Goal: Information Seeking & Learning: Find specific fact

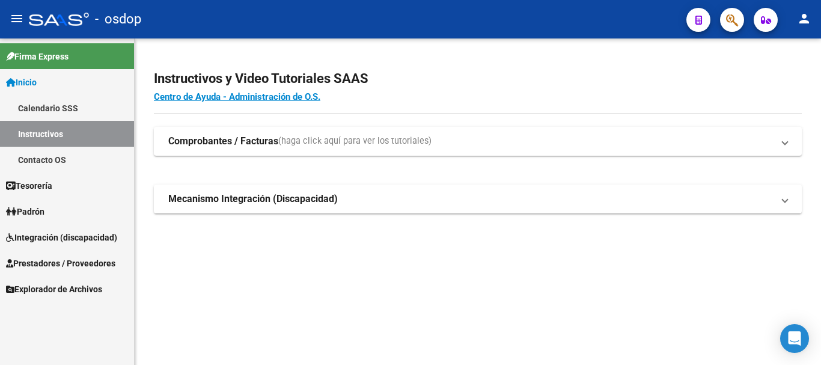
click at [810, 17] on mat-icon "person" at bounding box center [804, 18] width 14 height 14
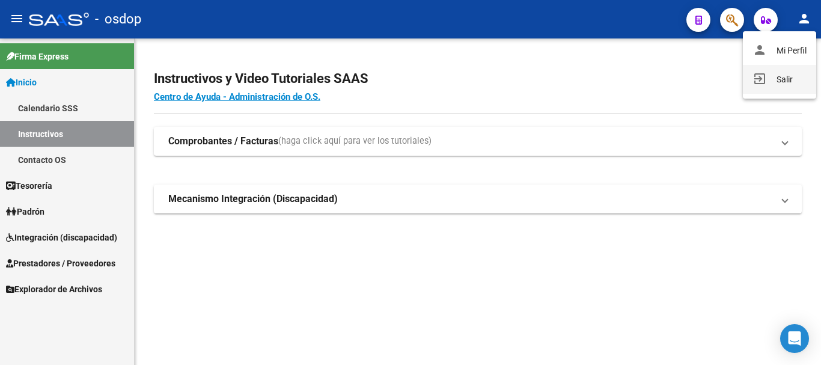
click at [778, 82] on button "exit_to_app Salir" at bounding box center [779, 79] width 73 height 29
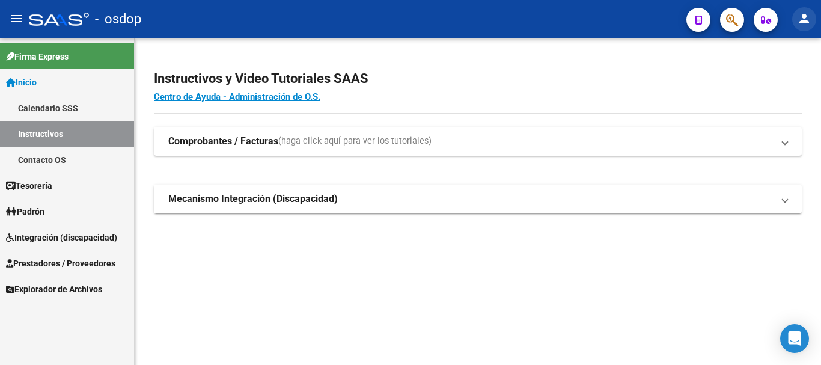
click at [802, 23] on mat-icon "person" at bounding box center [804, 18] width 14 height 14
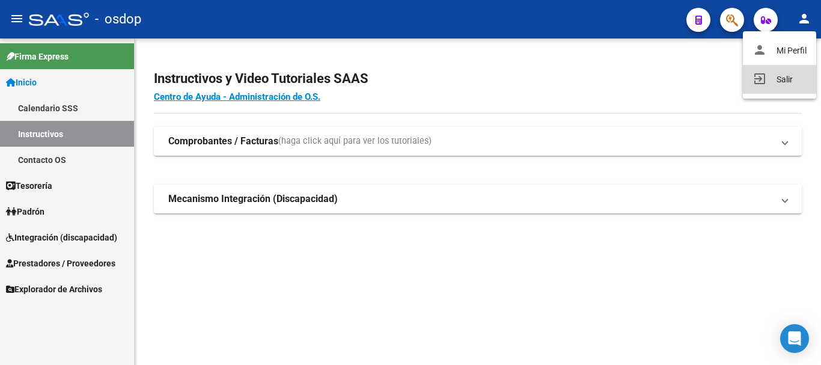
click at [781, 79] on button "exit_to_app Salir" at bounding box center [779, 79] width 73 height 29
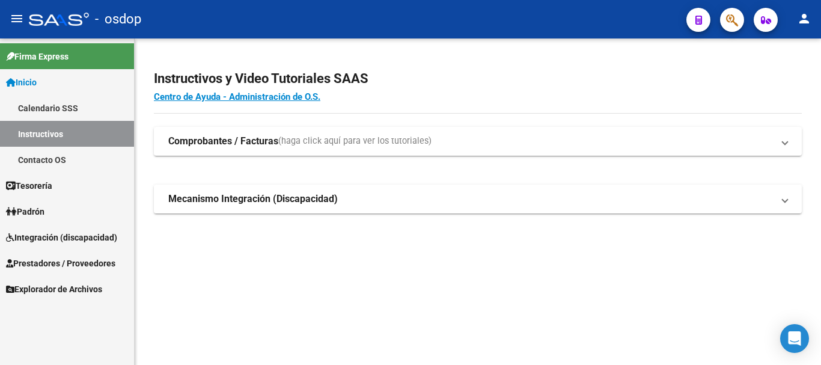
click at [78, 258] on span "Prestadores / Proveedores" at bounding box center [60, 263] width 109 height 13
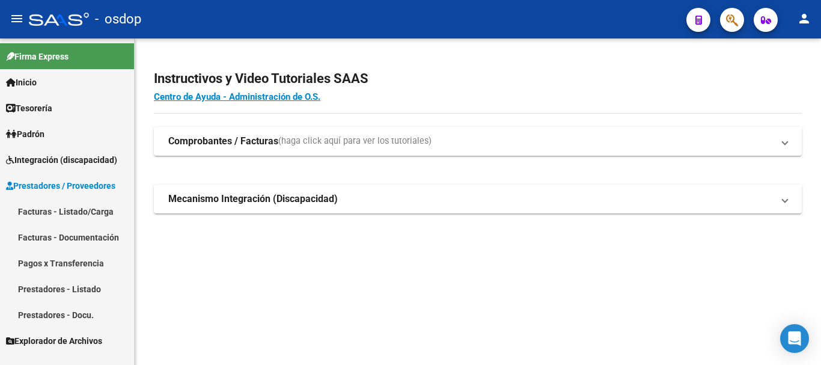
click at [75, 206] on link "Facturas - Listado/Carga" at bounding box center [67, 211] width 134 height 26
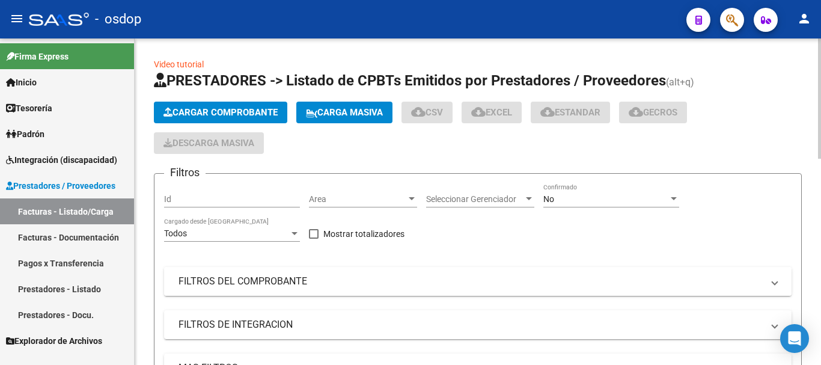
click at [262, 281] on mat-panel-title "FILTROS DEL COMPROBANTE" at bounding box center [471, 281] width 584 height 13
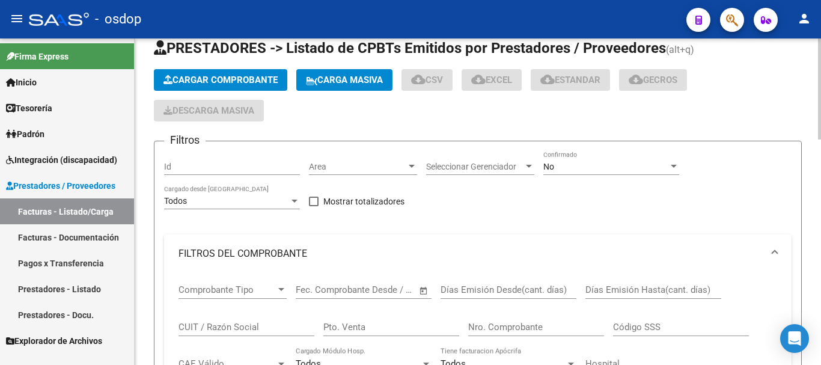
scroll to position [60, 0]
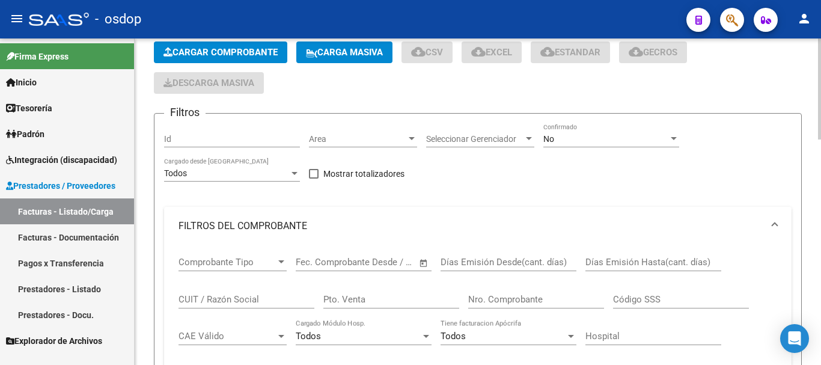
click at [217, 293] on div "CUIT / Razón Social" at bounding box center [247, 296] width 136 height 26
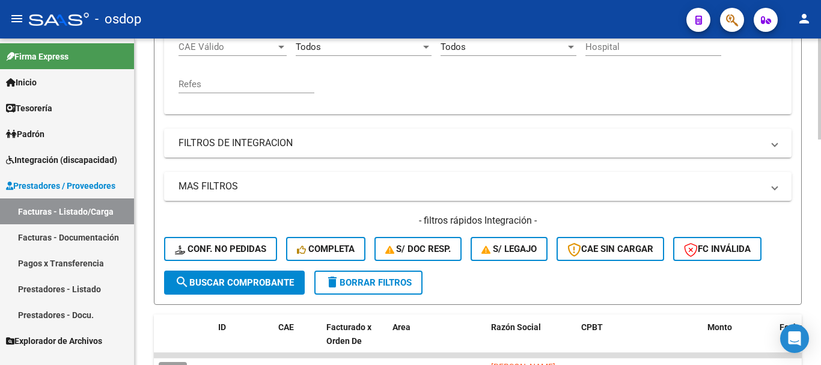
scroll to position [361, 0]
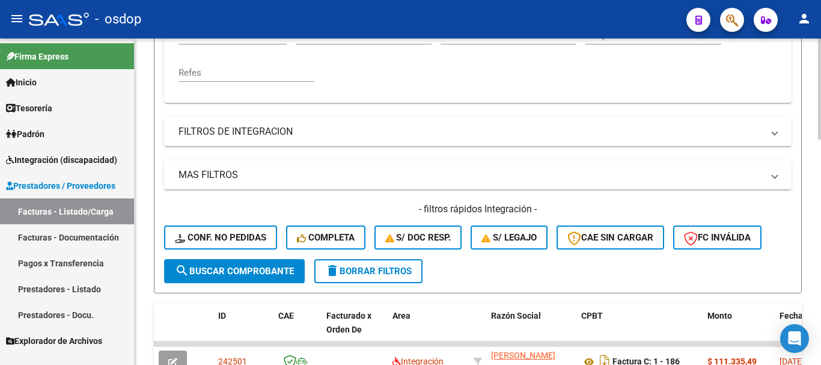
type input "luraschi"
click at [228, 275] on span "search Buscar Comprobante" at bounding box center [234, 271] width 119 height 11
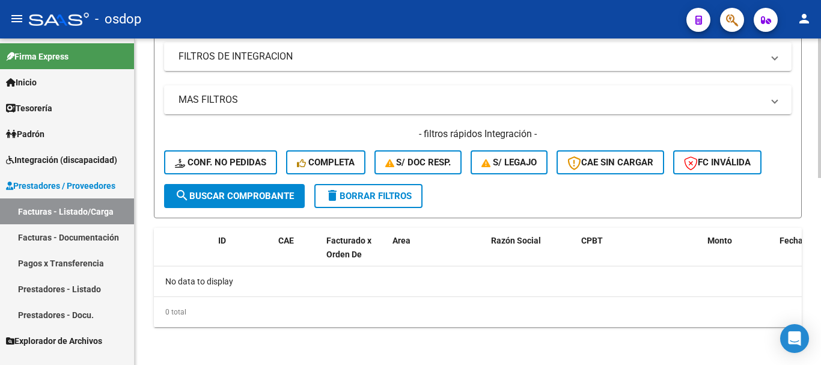
scroll to position [436, 0]
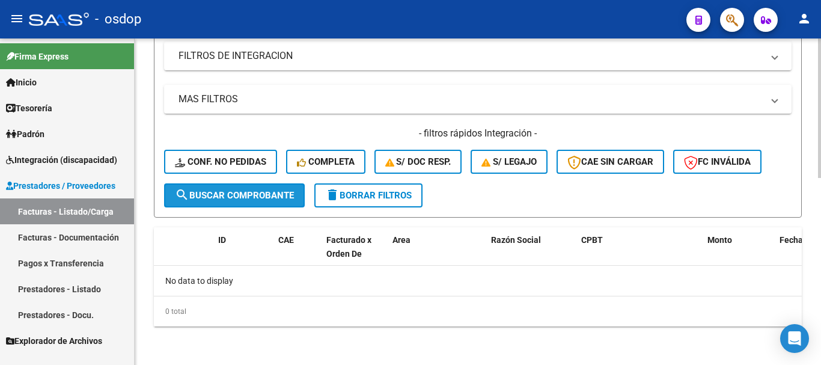
click at [232, 201] on button "search Buscar Comprobante" at bounding box center [234, 195] width 141 height 24
click at [67, 289] on link "Prestadores - Listado" at bounding box center [67, 289] width 134 height 26
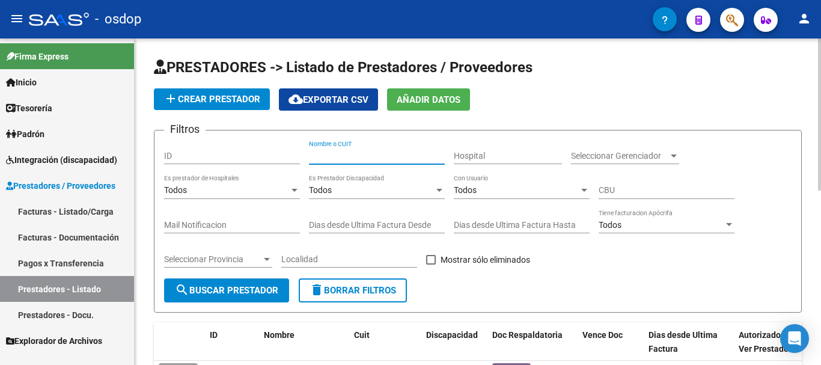
click at [353, 158] on input "Nombre o CUIT" at bounding box center [377, 156] width 136 height 10
type input "luraschi"
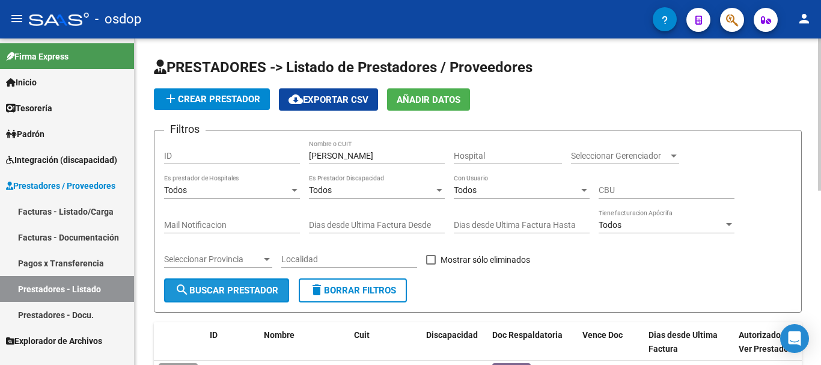
click at [206, 297] on button "search Buscar Prestador" at bounding box center [226, 290] width 125 height 24
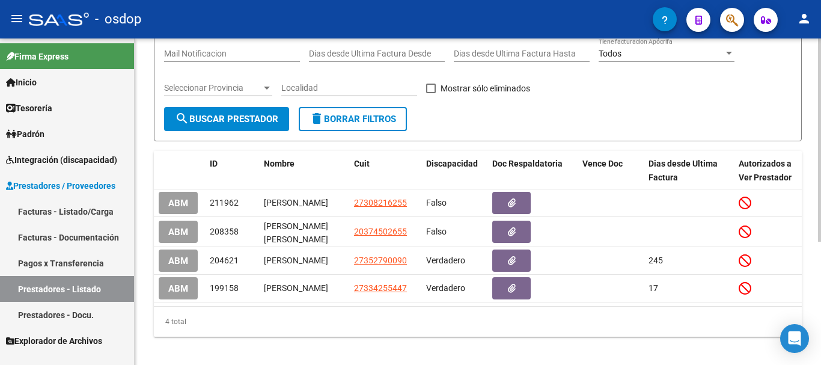
scroll to position [180, 0]
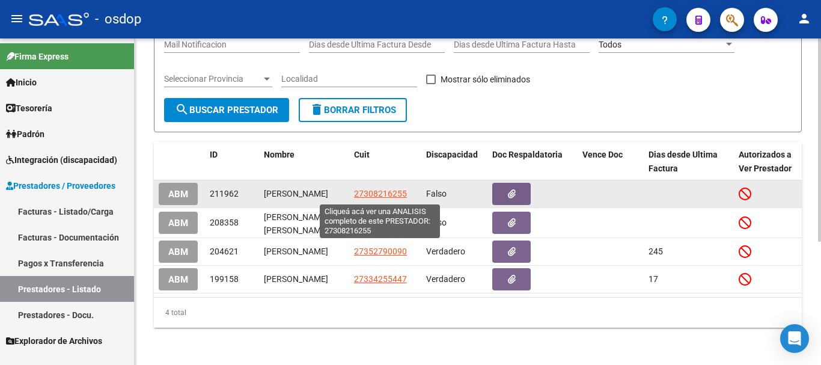
click at [373, 195] on span "27308216255" at bounding box center [380, 194] width 53 height 10
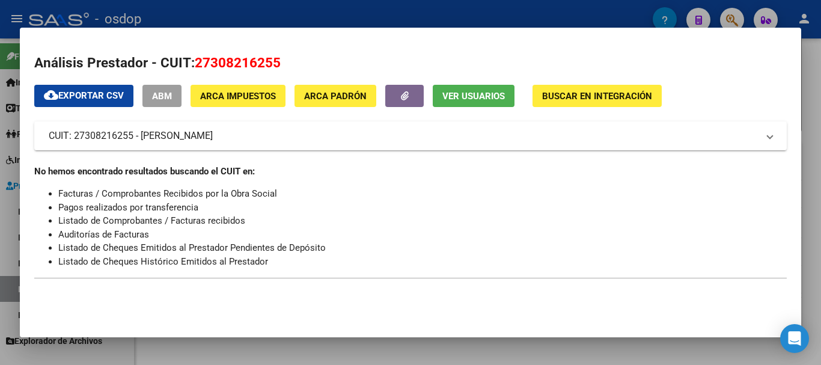
click at [393, 17] on div at bounding box center [410, 182] width 821 height 365
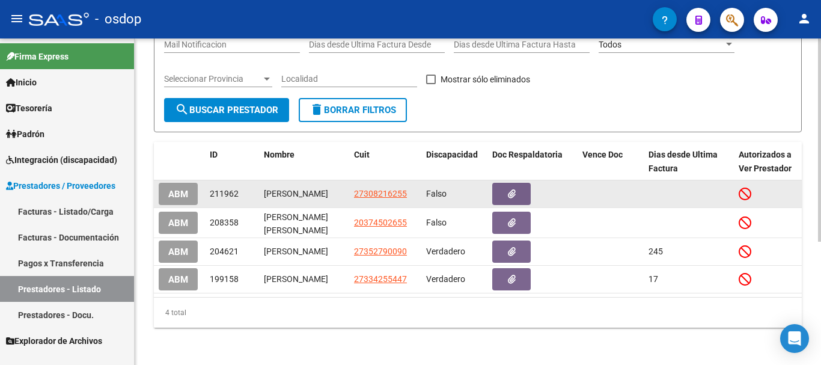
click at [176, 195] on span "ABM" at bounding box center [178, 194] width 20 height 11
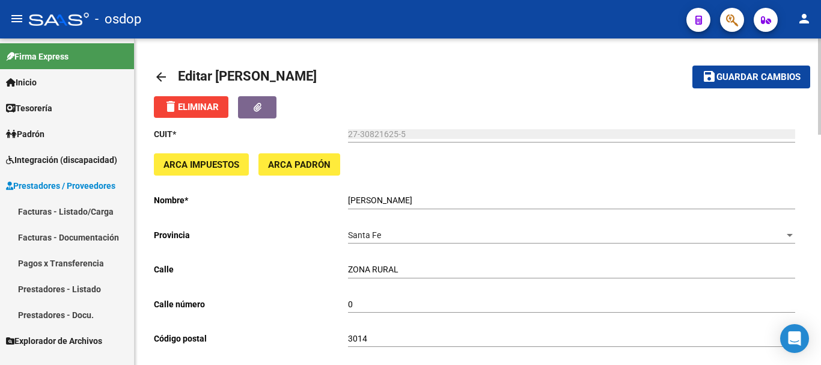
click at [163, 79] on mat-icon "arrow_back" at bounding box center [161, 77] width 14 height 14
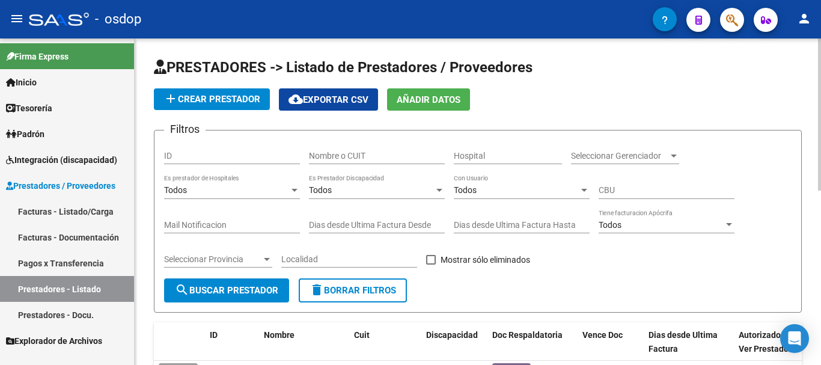
scroll to position [180, 0]
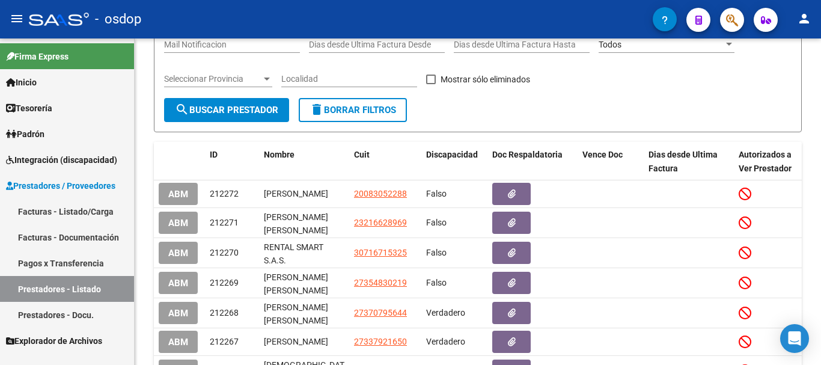
click at [84, 287] on link "Prestadores - Listado" at bounding box center [67, 289] width 134 height 26
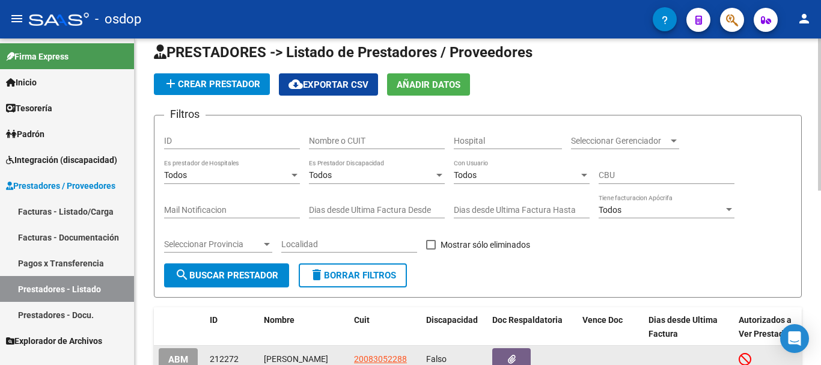
scroll to position [0, 0]
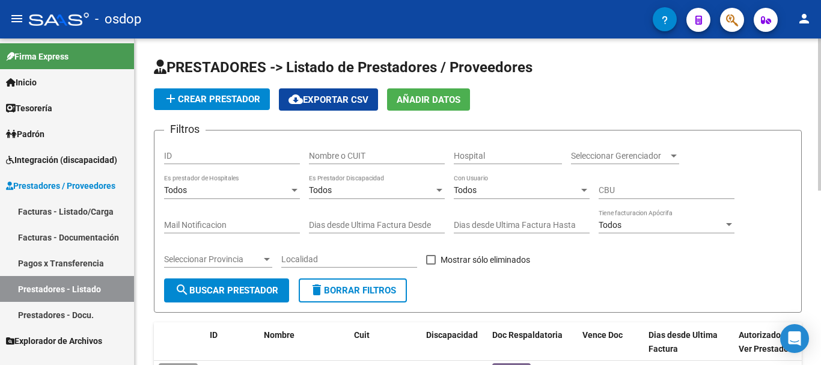
click at [353, 154] on input "Nombre o CUIT" at bounding box center [377, 156] width 136 height 10
type input "luraschi"
click at [216, 298] on button "search Buscar Prestador" at bounding box center [226, 290] width 125 height 24
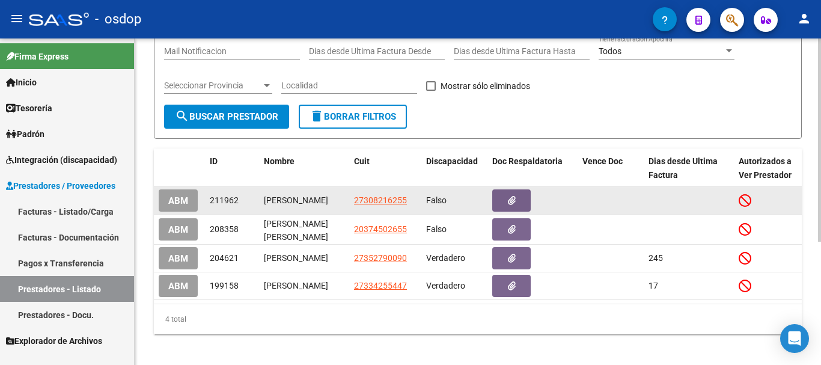
scroll to position [180, 0]
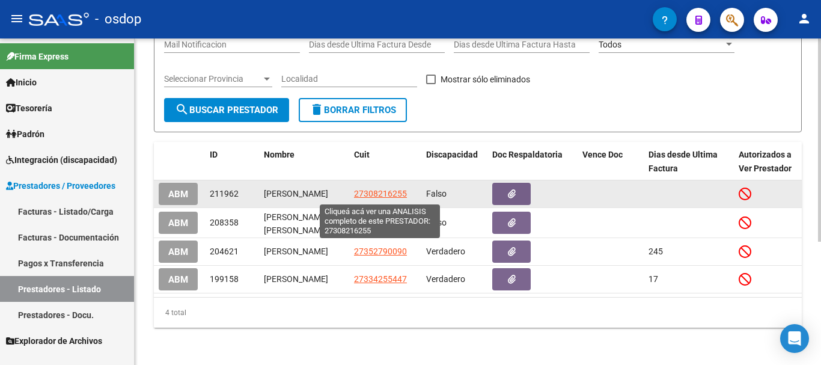
click at [388, 195] on span "27308216255" at bounding box center [380, 194] width 53 height 10
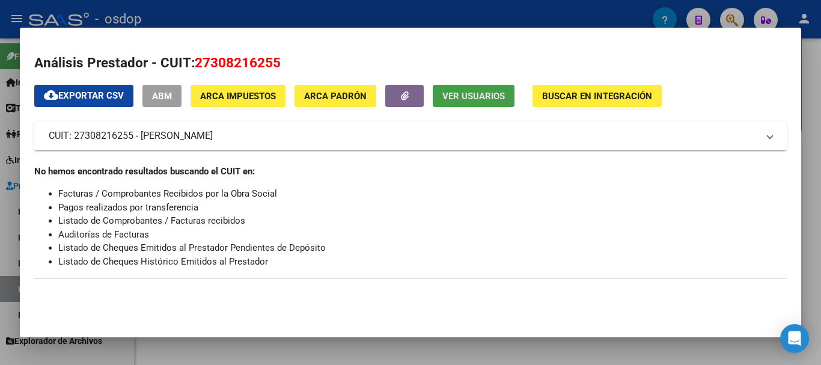
click at [477, 98] on span "Ver Usuarios" at bounding box center [473, 96] width 63 height 11
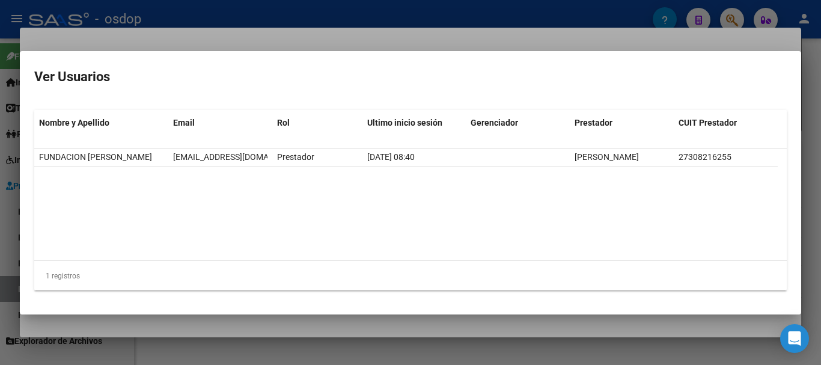
click at [384, 16] on div at bounding box center [410, 182] width 821 height 365
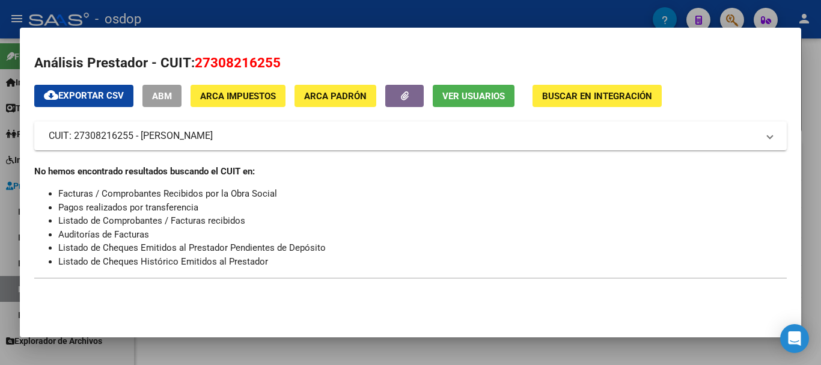
click at [473, 3] on div at bounding box center [410, 182] width 821 height 365
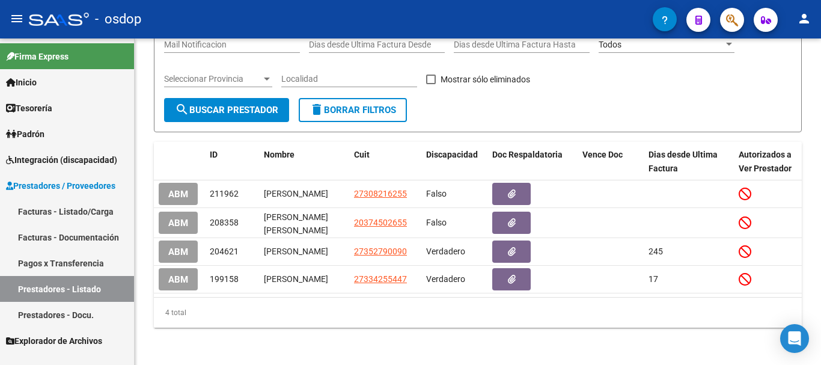
click at [58, 213] on link "Facturas - Listado/Carga" at bounding box center [67, 211] width 134 height 26
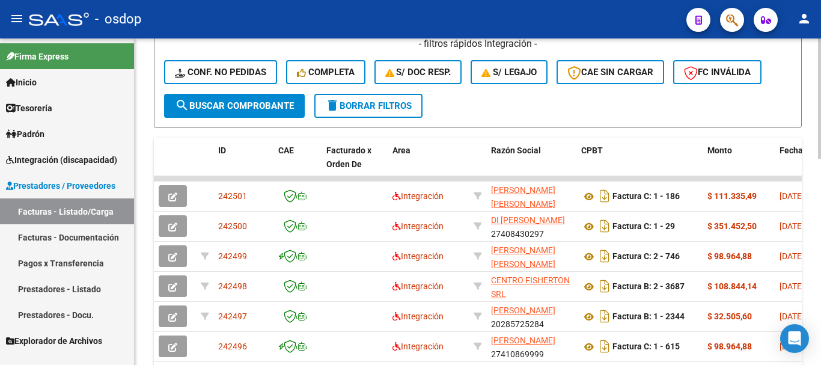
scroll to position [361, 0]
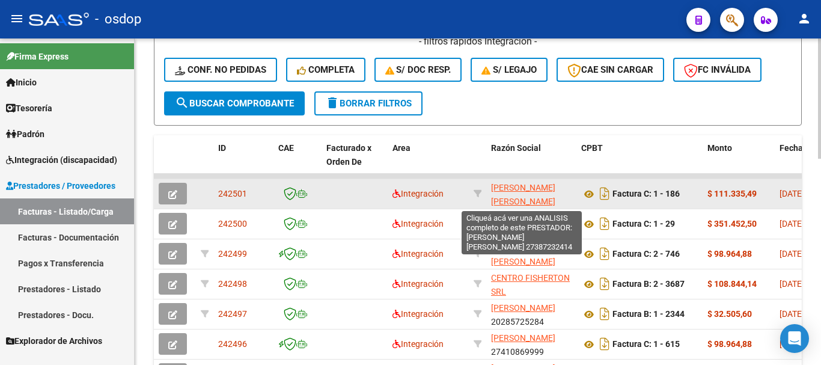
click at [513, 186] on span "BENITEZ MARIA LETICIA" at bounding box center [523, 194] width 64 height 23
type textarea "27387232414"
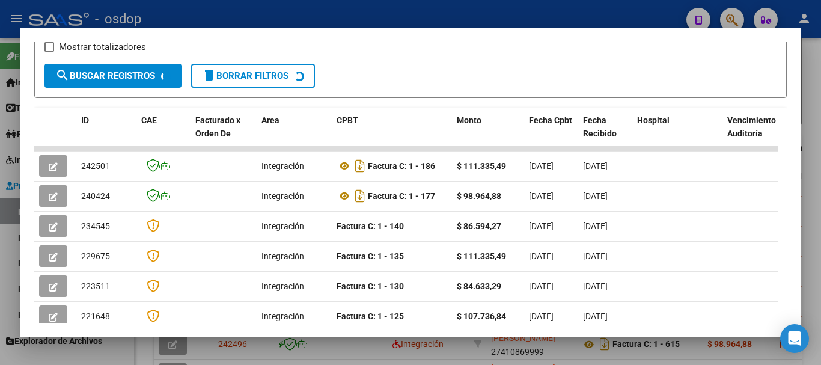
scroll to position [225, 0]
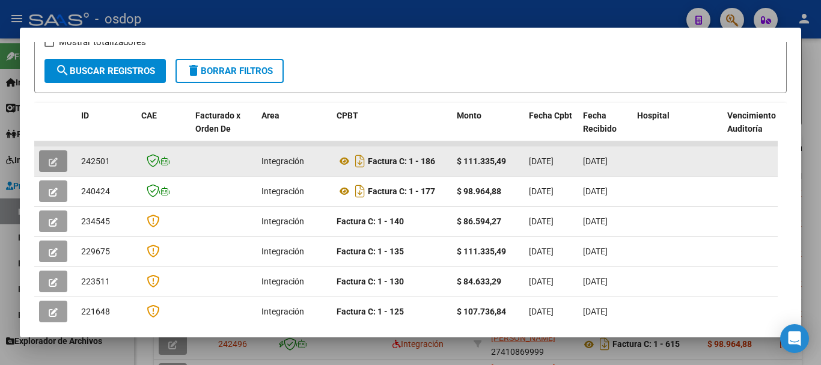
click at [51, 167] on icon "button" at bounding box center [53, 161] width 9 height 9
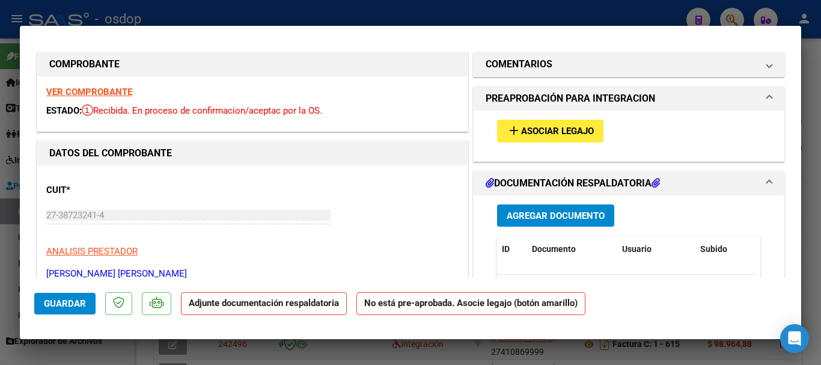
scroll to position [0, 0]
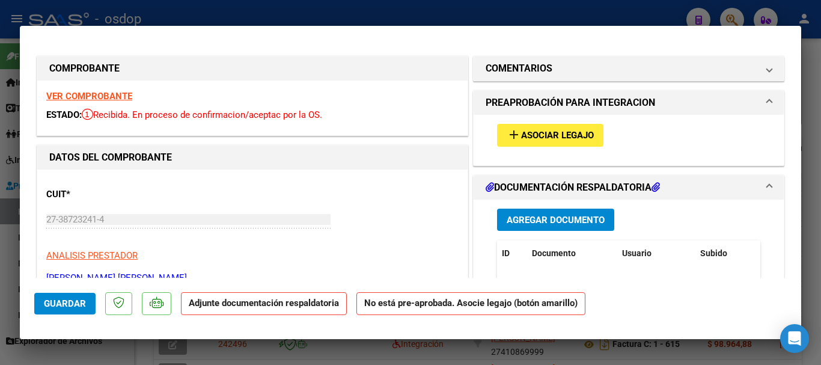
click at [377, 11] on div at bounding box center [410, 182] width 821 height 365
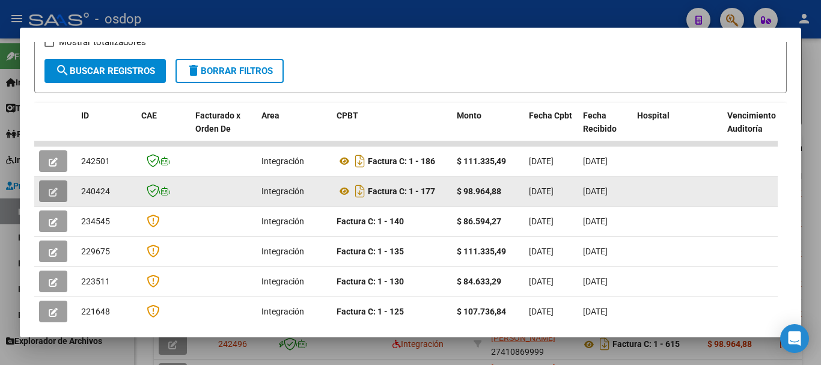
click at [57, 190] on icon "button" at bounding box center [53, 192] width 9 height 9
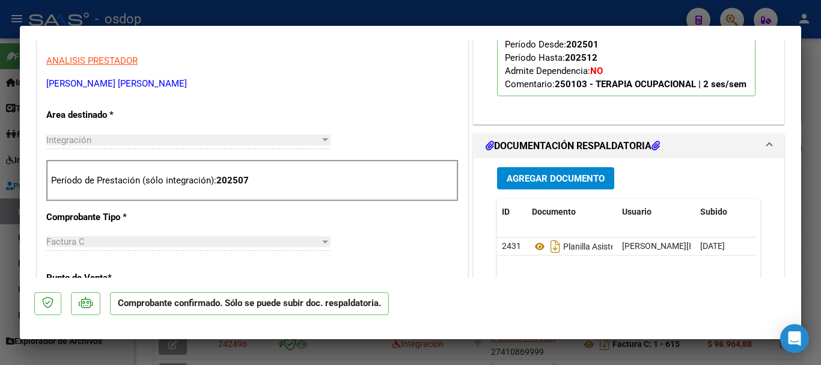
scroll to position [481, 0]
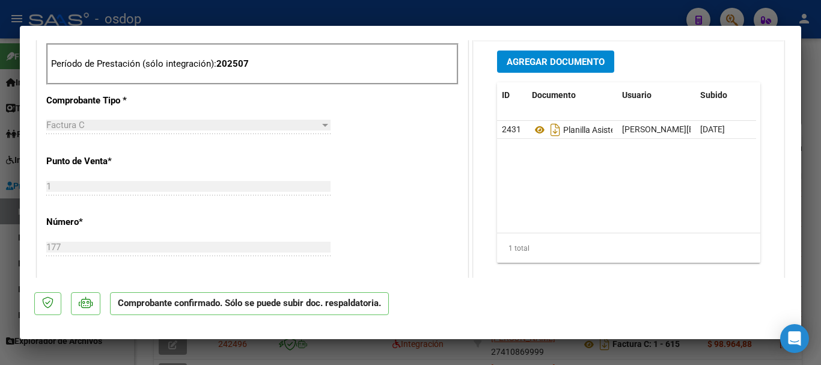
click at [485, 21] on div at bounding box center [410, 182] width 821 height 365
type input "$ 0,00"
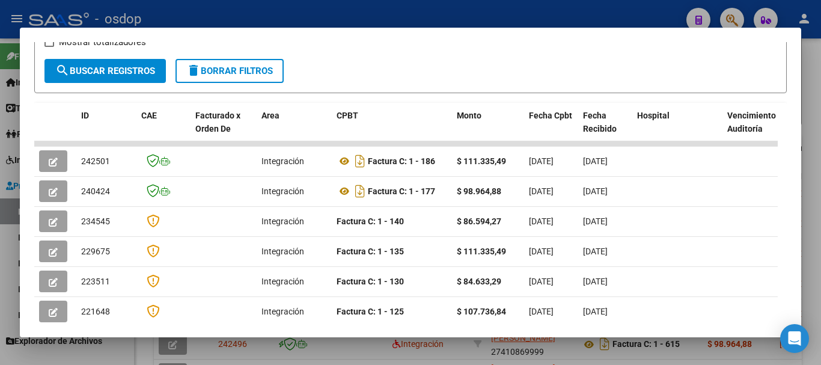
click at [421, 23] on div at bounding box center [410, 182] width 821 height 365
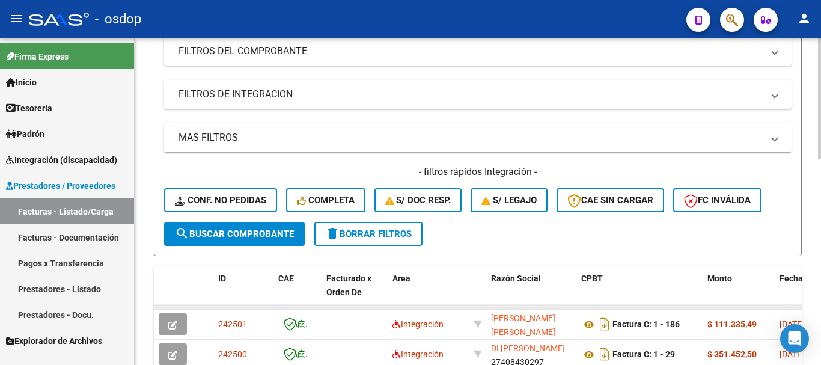
scroll to position [301, 0]
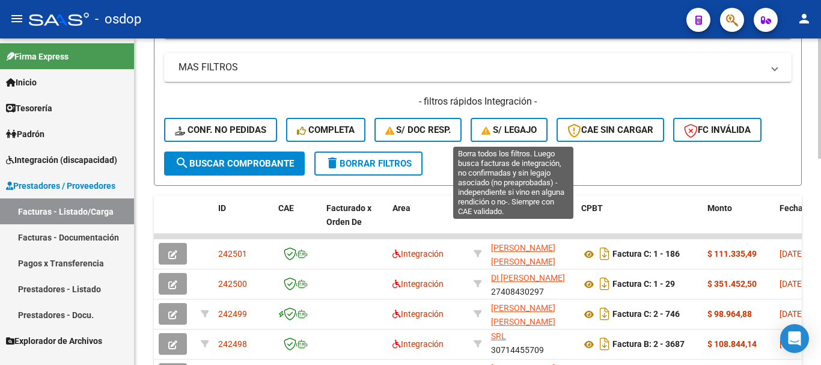
click at [498, 133] on span "S/ legajo" at bounding box center [508, 129] width 55 height 11
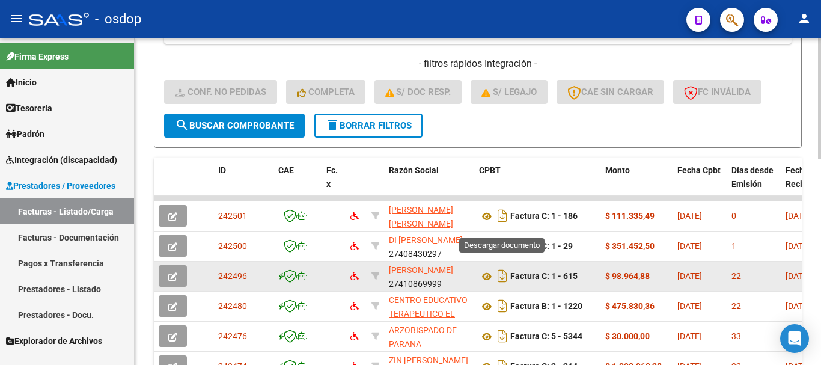
scroll to position [361, 0]
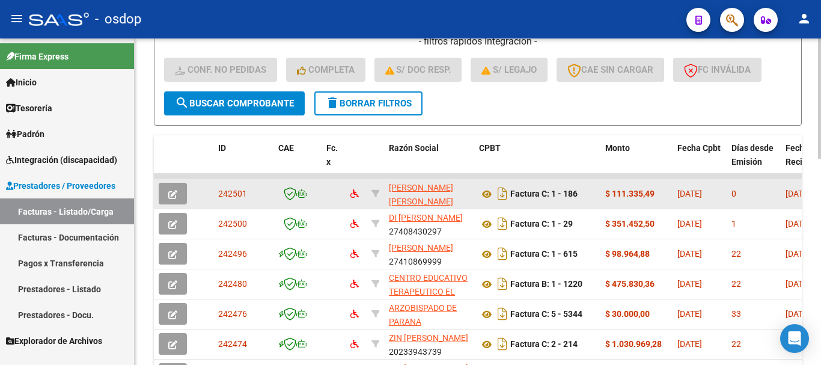
click at [168, 194] on icon "button" at bounding box center [172, 194] width 9 height 9
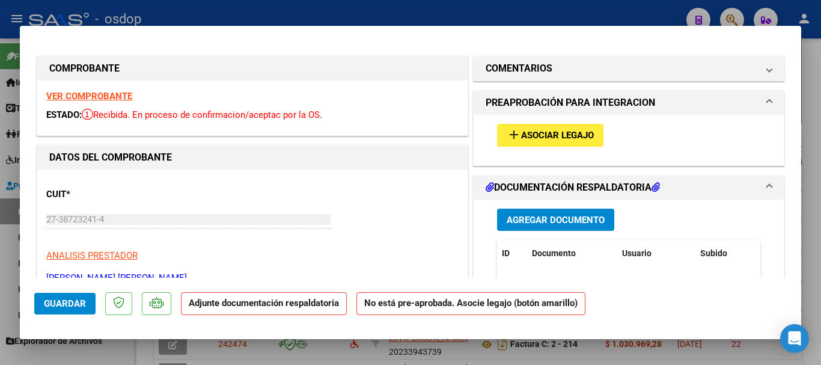
click at [429, 4] on div at bounding box center [410, 182] width 821 height 365
type input "$ 0,00"
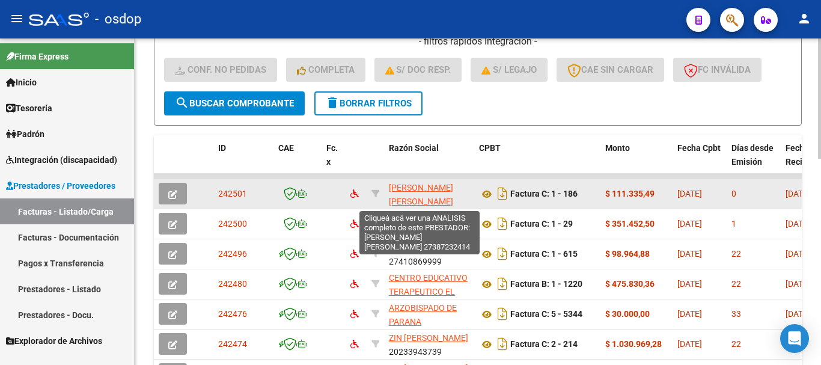
click at [407, 188] on span "BENITEZ MARIA LETICIA" at bounding box center [421, 194] width 64 height 23
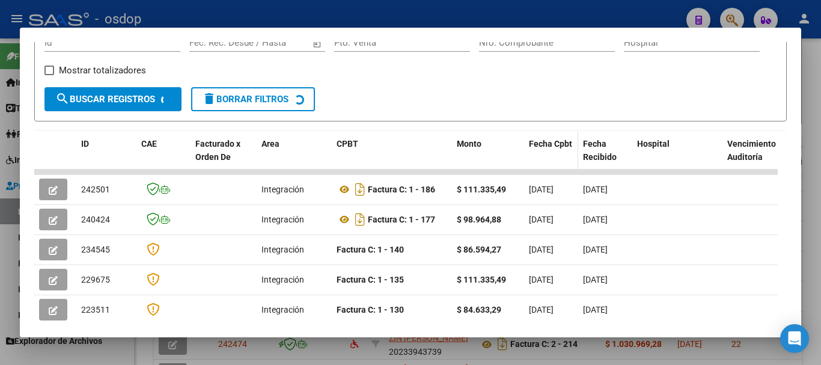
scroll to position [225, 0]
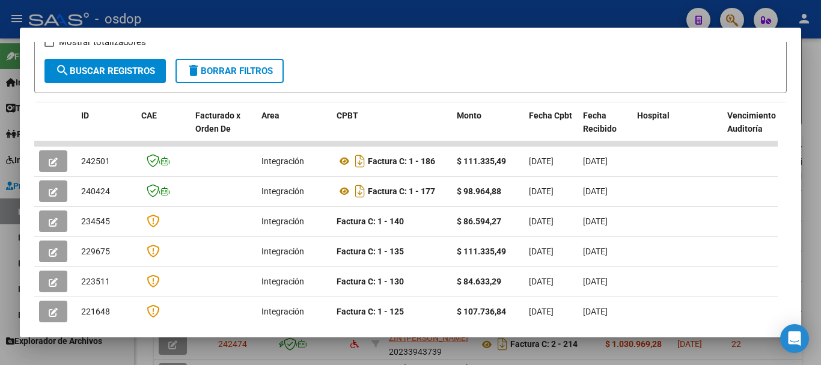
click at [512, 12] on div at bounding box center [410, 182] width 821 height 365
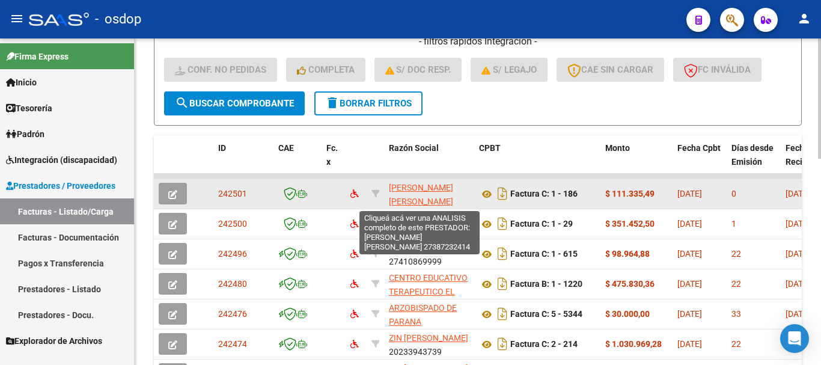
click at [403, 190] on span "BENITEZ MARIA LETICIA" at bounding box center [421, 194] width 64 height 23
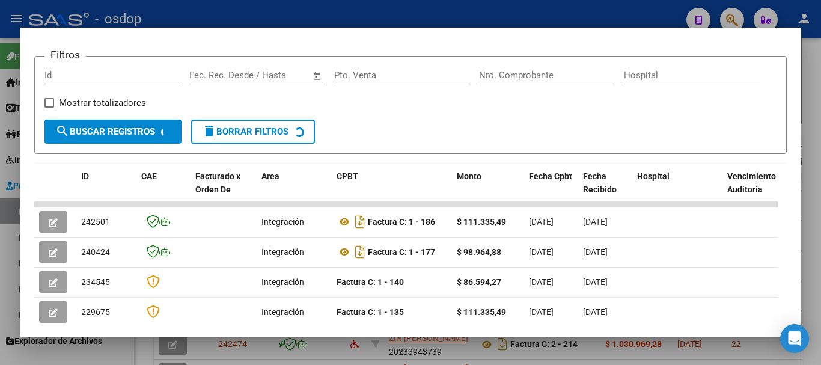
scroll to position [165, 0]
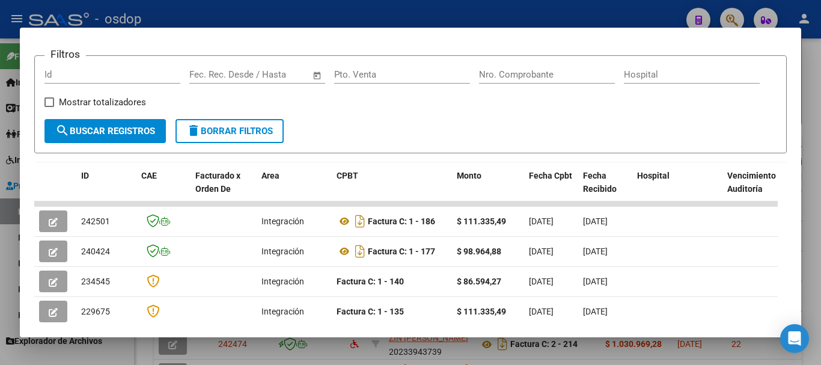
click at [444, 13] on div at bounding box center [410, 182] width 821 height 365
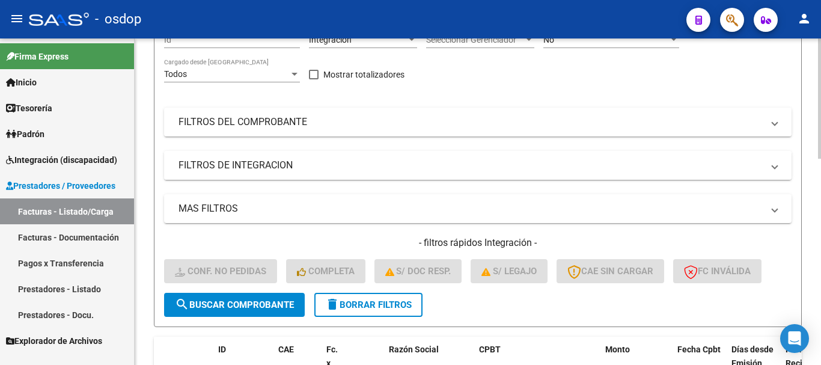
scroll to position [240, 0]
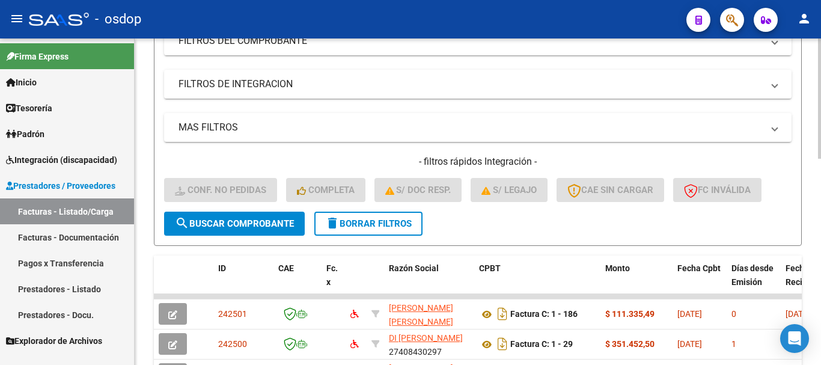
click at [366, 222] on span "delete Borrar Filtros" at bounding box center [368, 223] width 87 height 11
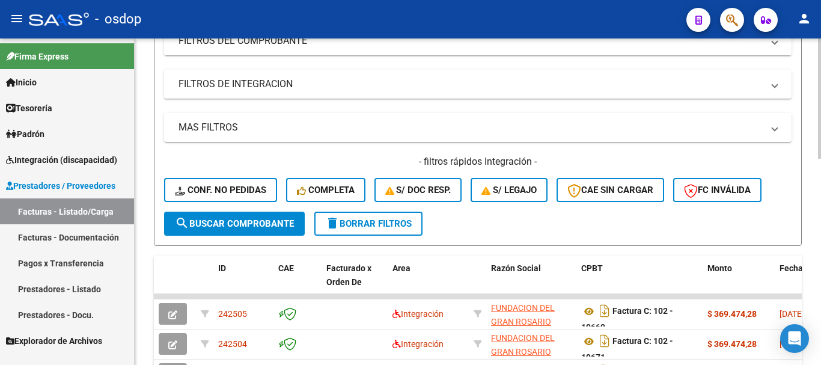
scroll to position [120, 0]
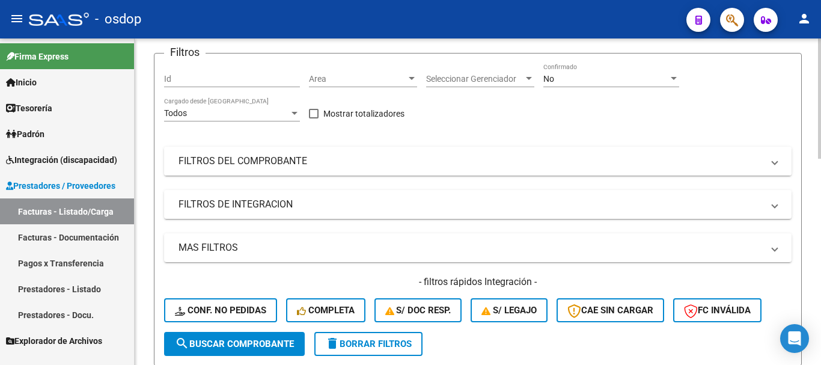
click at [245, 162] on mat-panel-title "FILTROS DEL COMPROBANTE" at bounding box center [471, 160] width 584 height 13
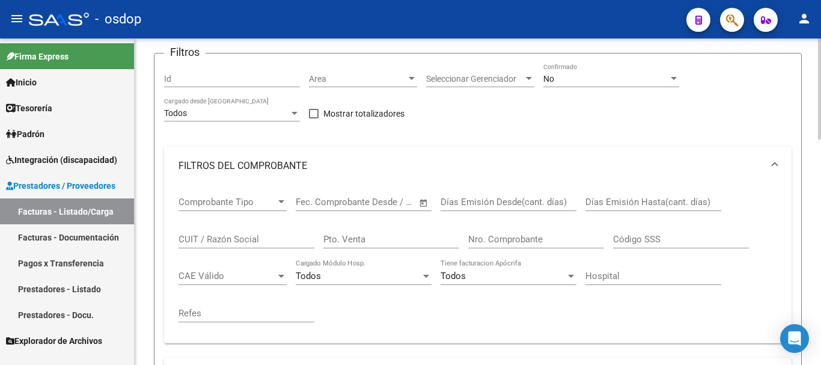
click at [226, 239] on input "CUIT / Razón Social" at bounding box center [247, 239] width 136 height 11
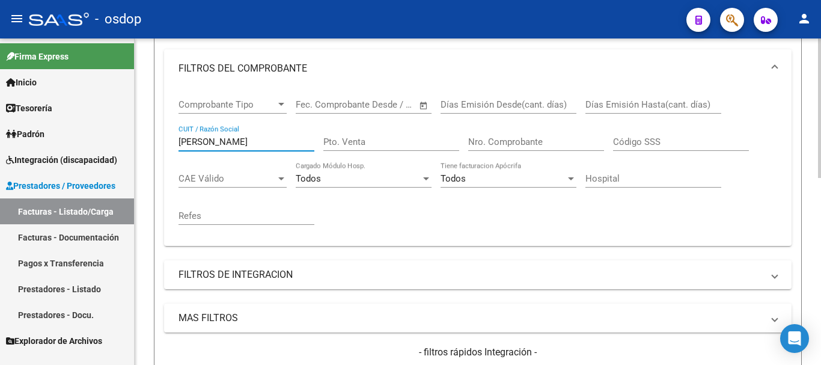
scroll to position [301, 0]
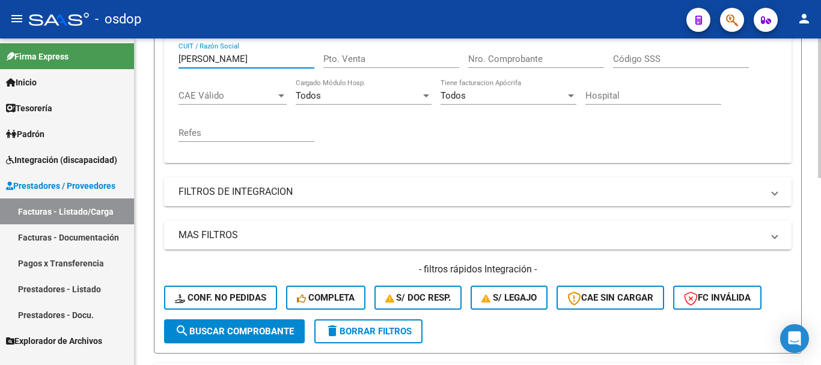
type input "pereyra sol"
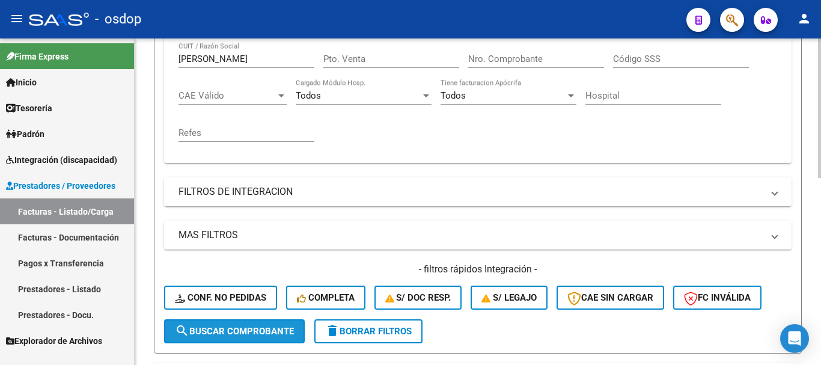
click at [246, 330] on span "search Buscar Comprobante" at bounding box center [234, 331] width 119 height 11
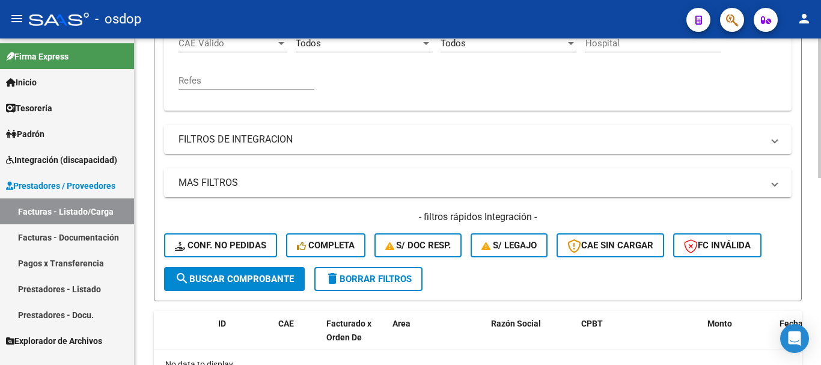
scroll to position [436, 0]
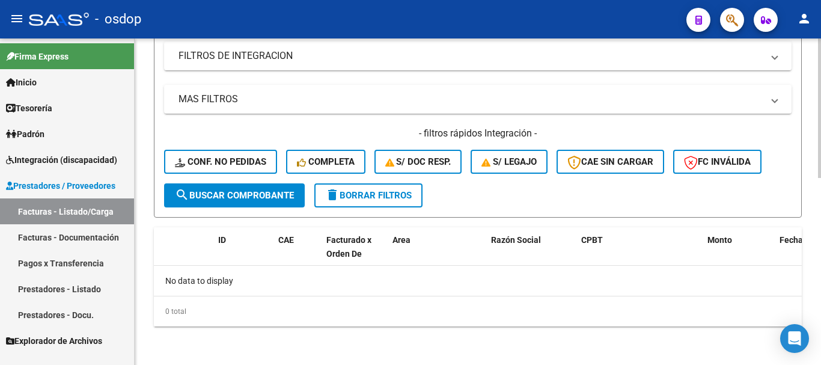
click at [237, 196] on span "search Buscar Comprobante" at bounding box center [234, 195] width 119 height 11
click at [74, 289] on link "Prestadores - Listado" at bounding box center [67, 289] width 134 height 26
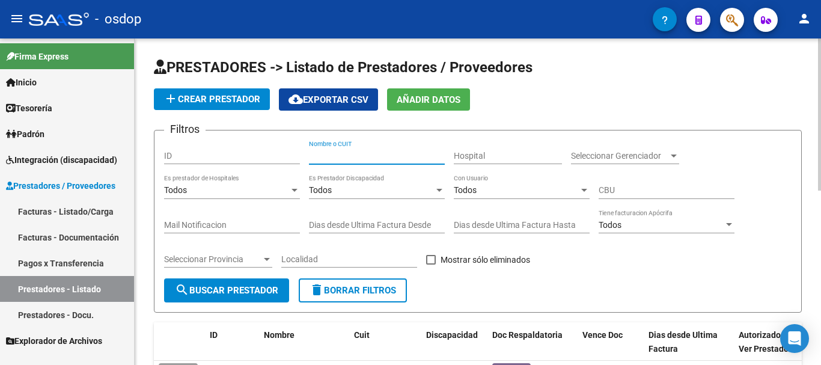
click at [390, 153] on input "Nombre o CUIT" at bounding box center [377, 156] width 136 height 10
type input "pereyra sol"
click at [239, 290] on span "search Buscar Prestador" at bounding box center [226, 290] width 103 height 11
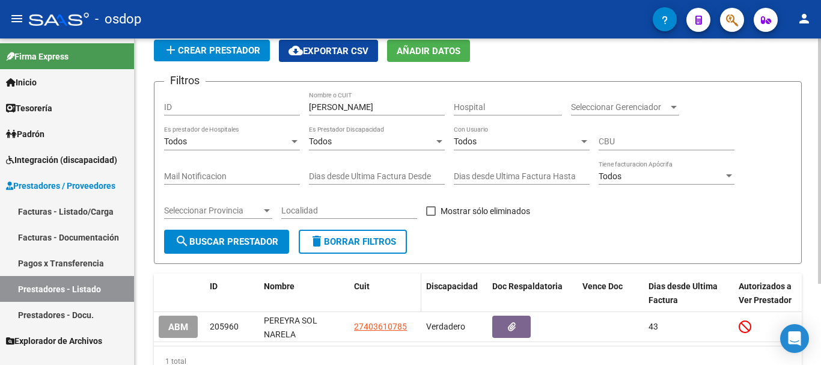
scroll to position [108, 0]
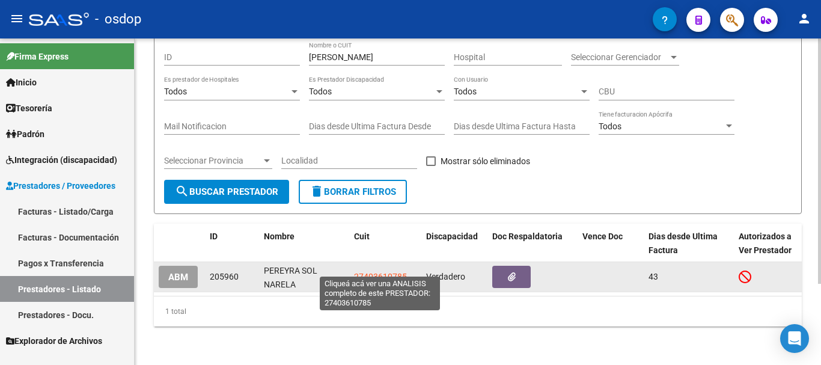
click at [383, 272] on span "27403610785" at bounding box center [380, 277] width 53 height 10
type textarea "27403610785"
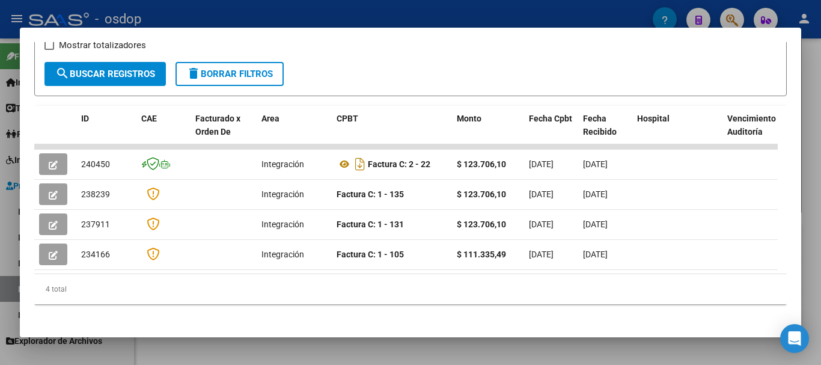
scroll to position [232, 0]
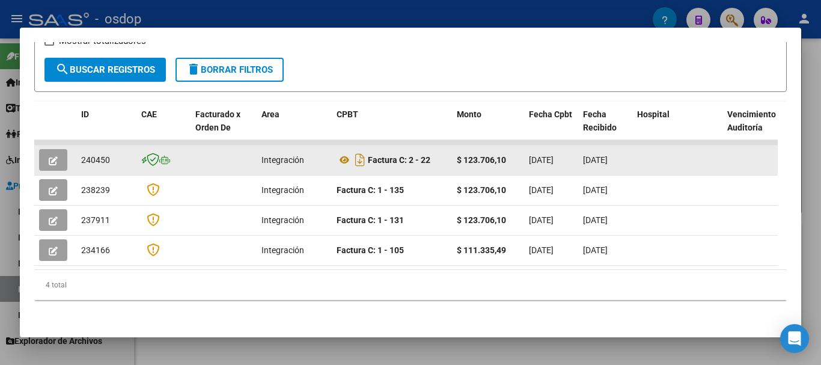
click at [57, 159] on icon "button" at bounding box center [53, 160] width 9 height 9
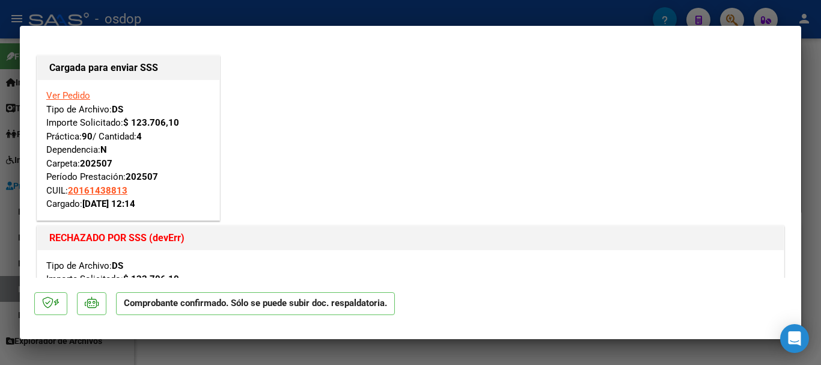
scroll to position [0, 0]
click at [380, 17] on div at bounding box center [410, 182] width 821 height 365
type input "$ 0,00"
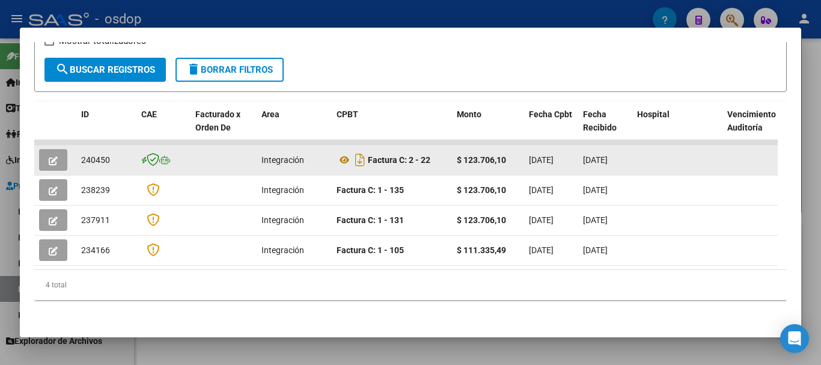
click at [37, 160] on datatable-body-cell at bounding box center [55, 159] width 42 height 29
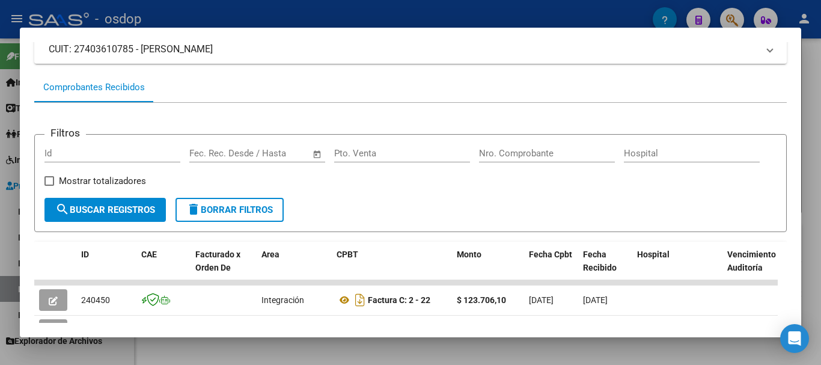
scroll to position [232, 0]
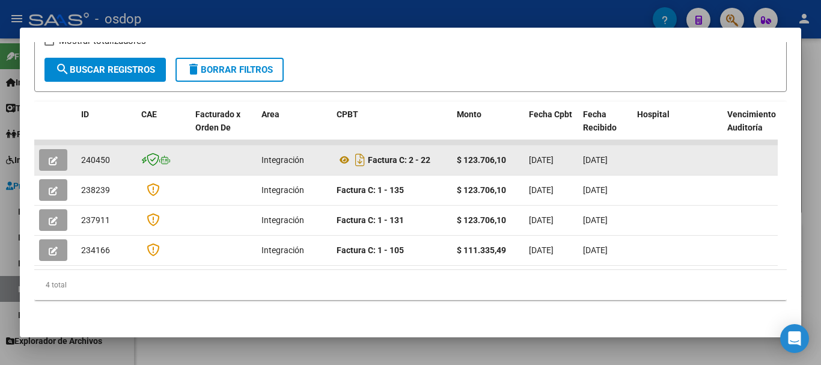
click at [52, 156] on icon "button" at bounding box center [53, 160] width 9 height 9
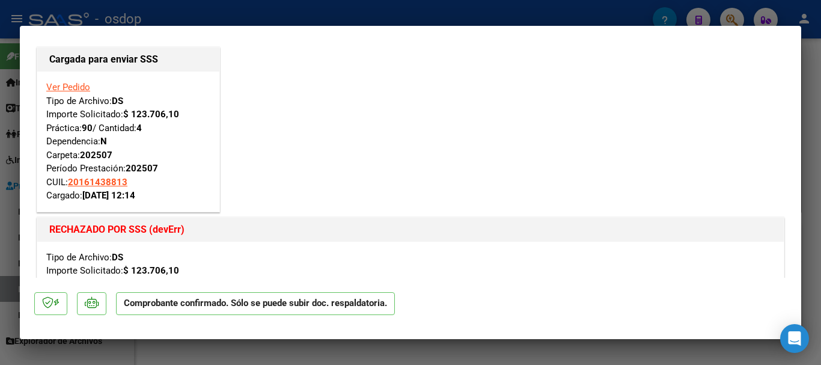
scroll to position [0, 0]
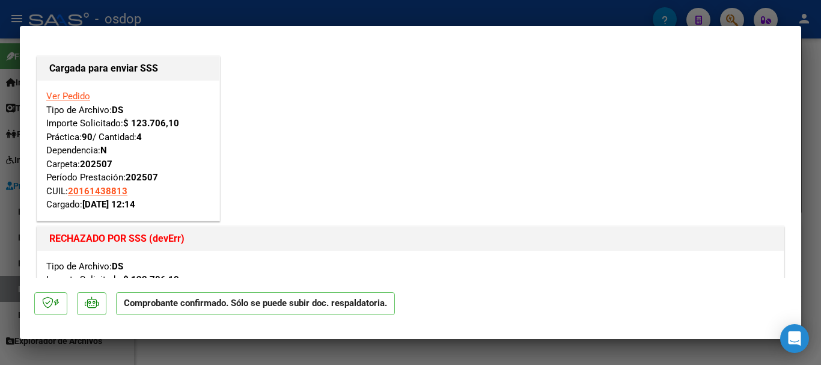
click at [503, 8] on div at bounding box center [410, 182] width 821 height 365
type input "$ 0,00"
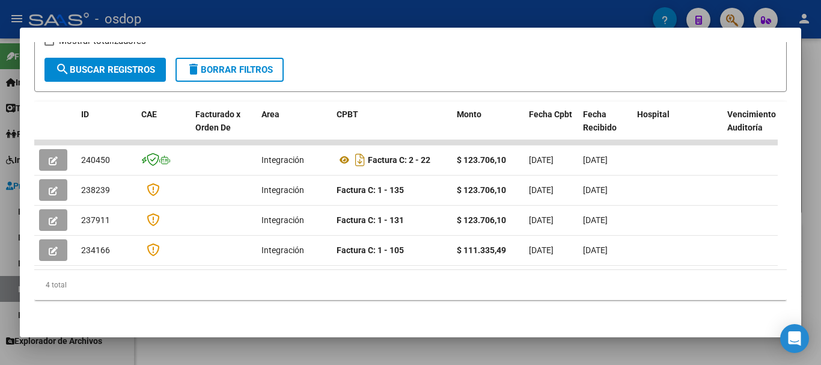
click at [343, 22] on div at bounding box center [410, 182] width 821 height 365
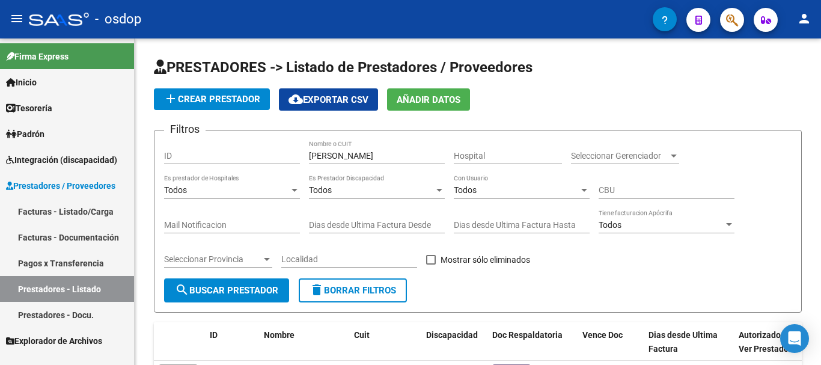
click at [60, 210] on link "Facturas - Listado/Carga" at bounding box center [67, 211] width 134 height 26
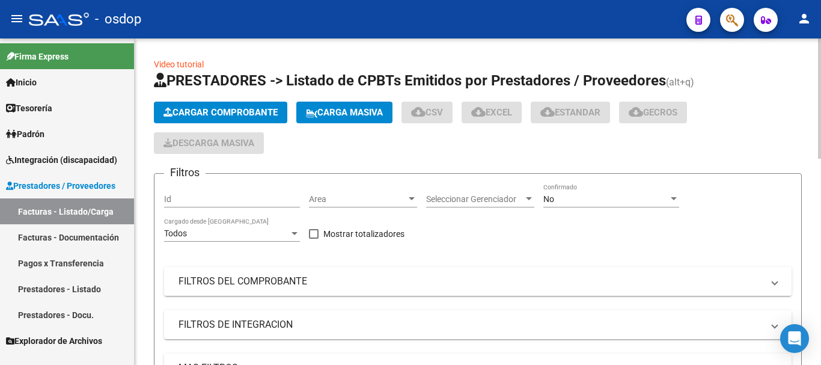
click at [294, 283] on mat-panel-title "FILTROS DEL COMPROBANTE" at bounding box center [471, 281] width 584 height 13
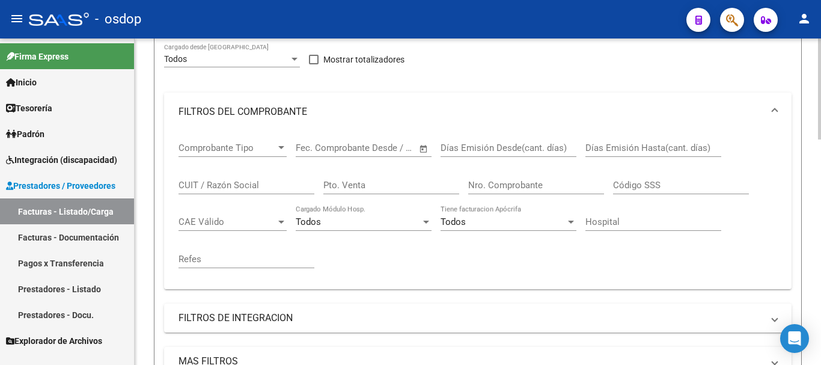
scroll to position [180, 0]
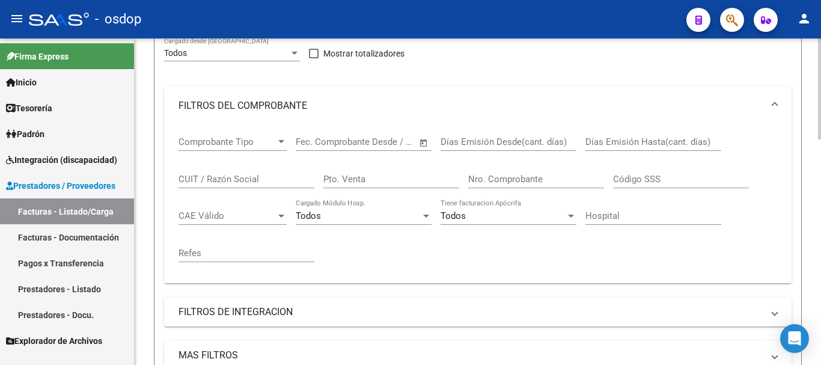
click at [231, 165] on div "CUIT / Razón Social" at bounding box center [247, 175] width 136 height 26
click at [236, 177] on input "CUIT / Razón Social" at bounding box center [247, 179] width 136 height 11
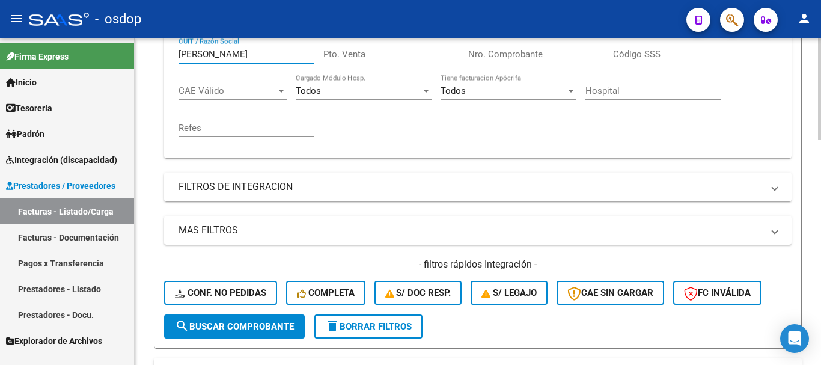
scroll to position [421, 0]
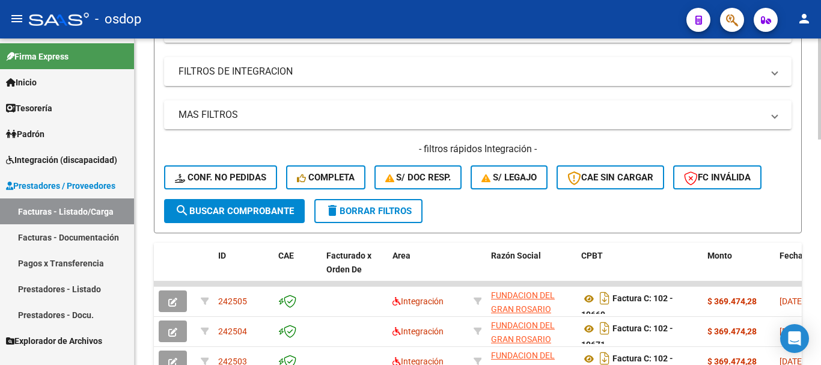
type input "ruiz juan carlos"
click at [261, 216] on button "search Buscar Comprobante" at bounding box center [234, 211] width 141 height 24
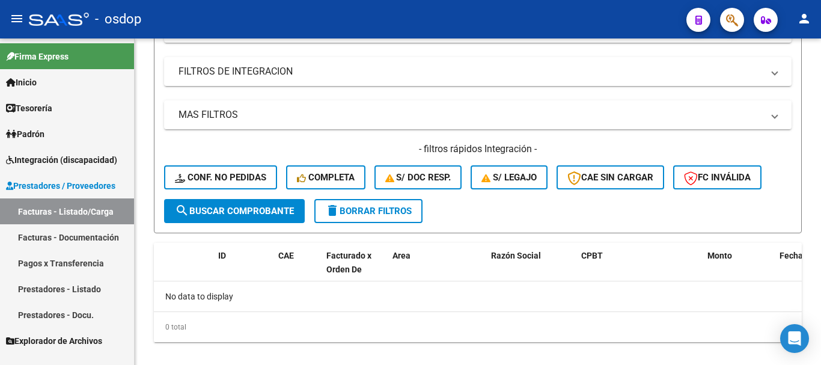
click at [76, 292] on link "Prestadores - Listado" at bounding box center [67, 289] width 134 height 26
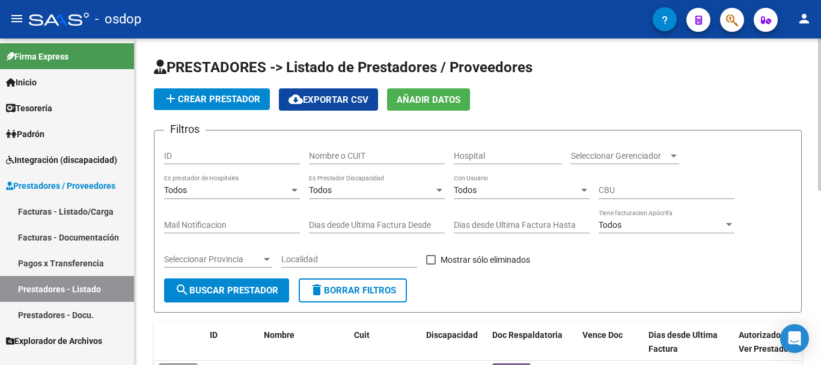
click at [368, 157] on input "Nombre o CUIT" at bounding box center [377, 156] width 136 height 10
type input "ruiz juan carlos"
click at [214, 293] on span "search Buscar Prestador" at bounding box center [226, 290] width 103 height 11
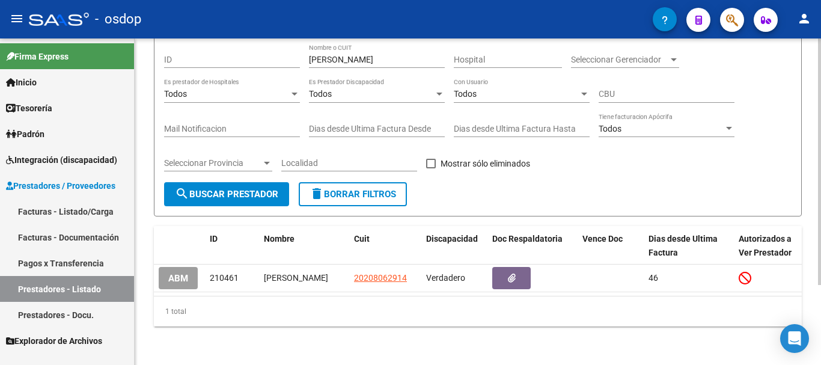
scroll to position [106, 0]
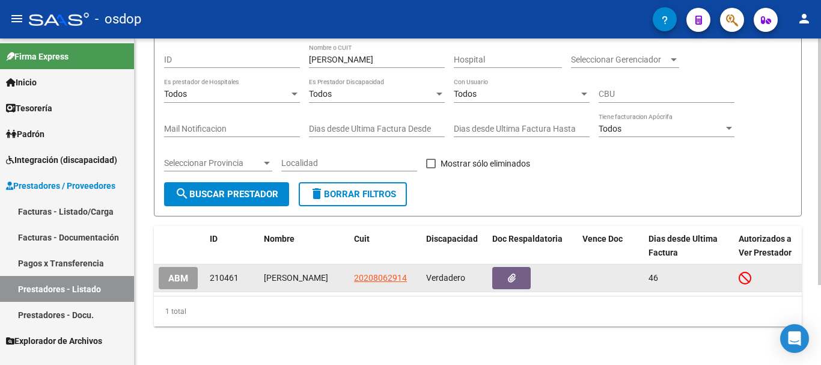
click at [381, 273] on span "20208062914" at bounding box center [380, 278] width 53 height 10
type textarea "20208062914"
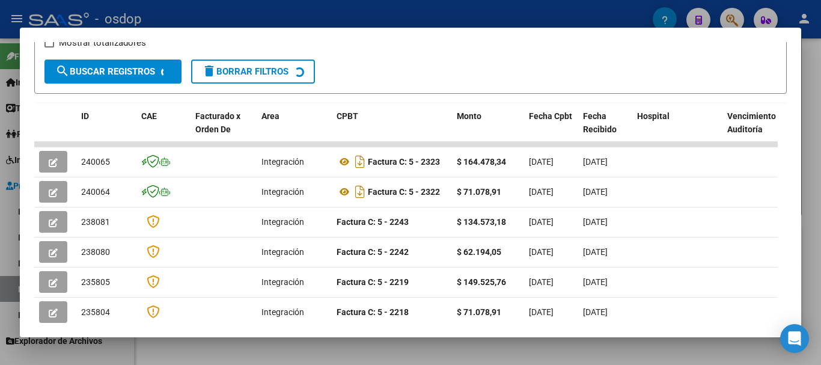
scroll to position [225, 0]
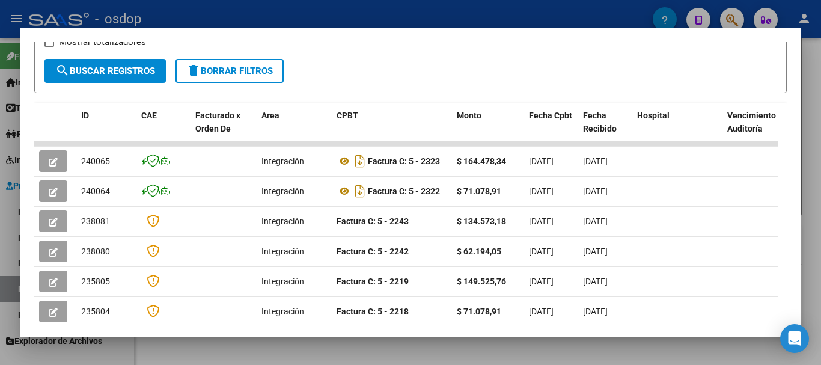
click at [412, 13] on div at bounding box center [410, 182] width 821 height 365
click at [412, 13] on div "- osdop" at bounding box center [341, 19] width 624 height 26
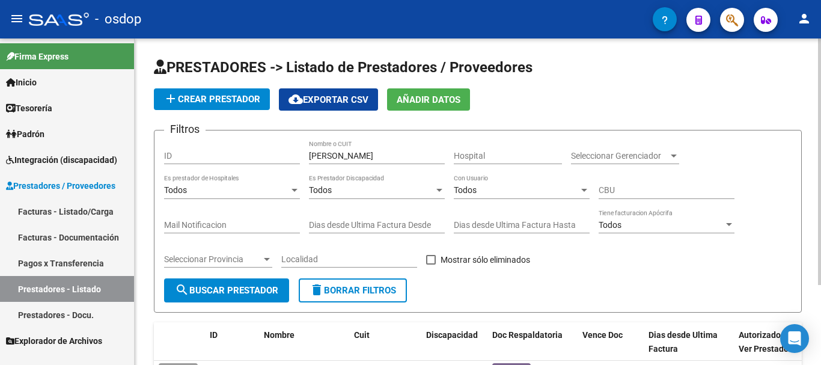
scroll to position [106, 0]
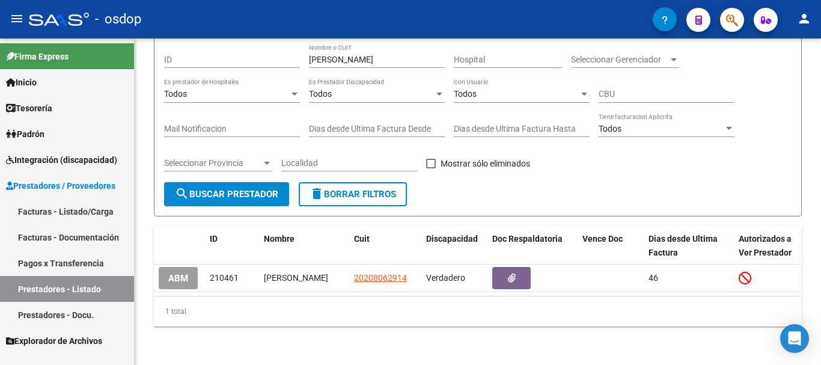
click at [76, 209] on link "Facturas - Listado/Carga" at bounding box center [67, 211] width 134 height 26
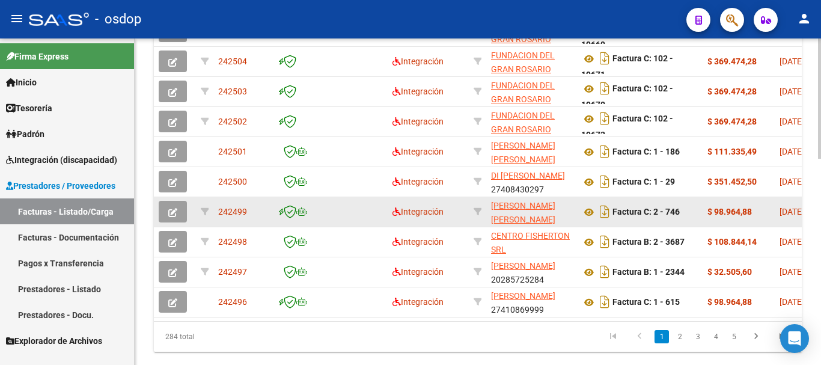
scroll to position [541, 0]
